Goal: Task Accomplishment & Management: Manage account settings

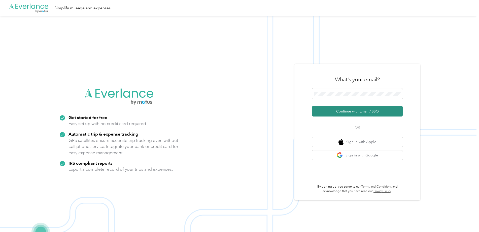
click at [337, 112] on button "Continue with Email / SSO" at bounding box center [357, 111] width 91 height 11
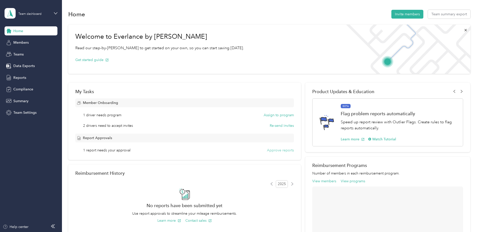
click at [275, 150] on button "Approve reports" at bounding box center [280, 150] width 27 height 5
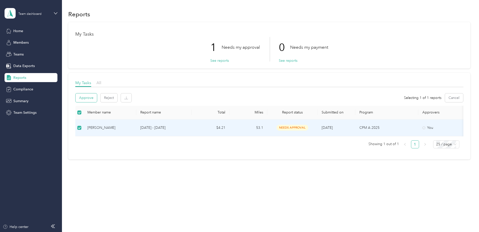
click at [88, 97] on button "Approve" at bounding box center [85, 98] width 21 height 9
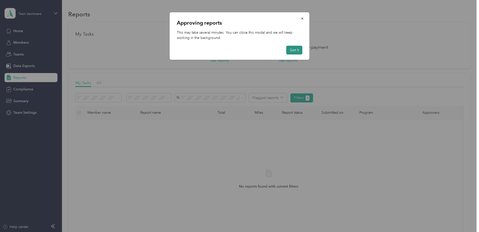
click at [294, 49] on button "Got it" at bounding box center [294, 50] width 16 height 9
